Goal: Task Accomplishment & Management: Use online tool/utility

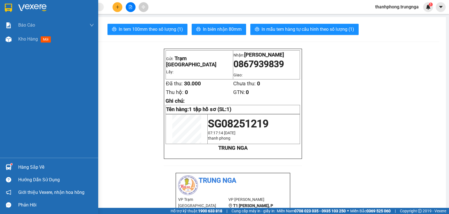
click at [17, 167] on div "Hàng sắp về" at bounding box center [49, 167] width 98 height 13
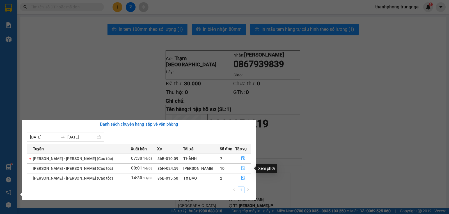
click at [244, 170] on button "button" at bounding box center [243, 168] width 16 height 9
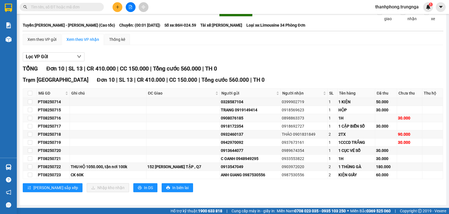
scroll to position [35, 0]
click at [116, 8] on icon "plus" at bounding box center [117, 7] width 4 height 4
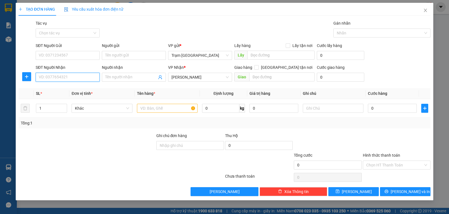
click at [70, 75] on input "SĐT Người Nhận" at bounding box center [68, 77] width 64 height 9
click at [427, 10] on icon "close" at bounding box center [425, 10] width 4 height 4
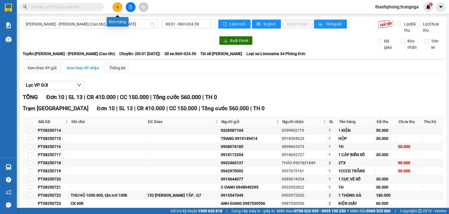
click at [116, 8] on icon "plus" at bounding box center [117, 7] width 4 height 4
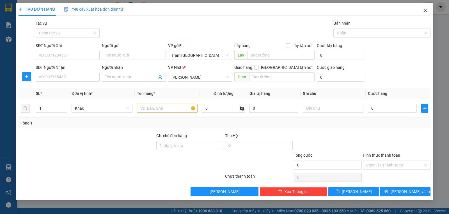
click at [425, 10] on icon "close" at bounding box center [424, 10] width 3 height 3
